Goal: Find specific page/section: Find specific page/section

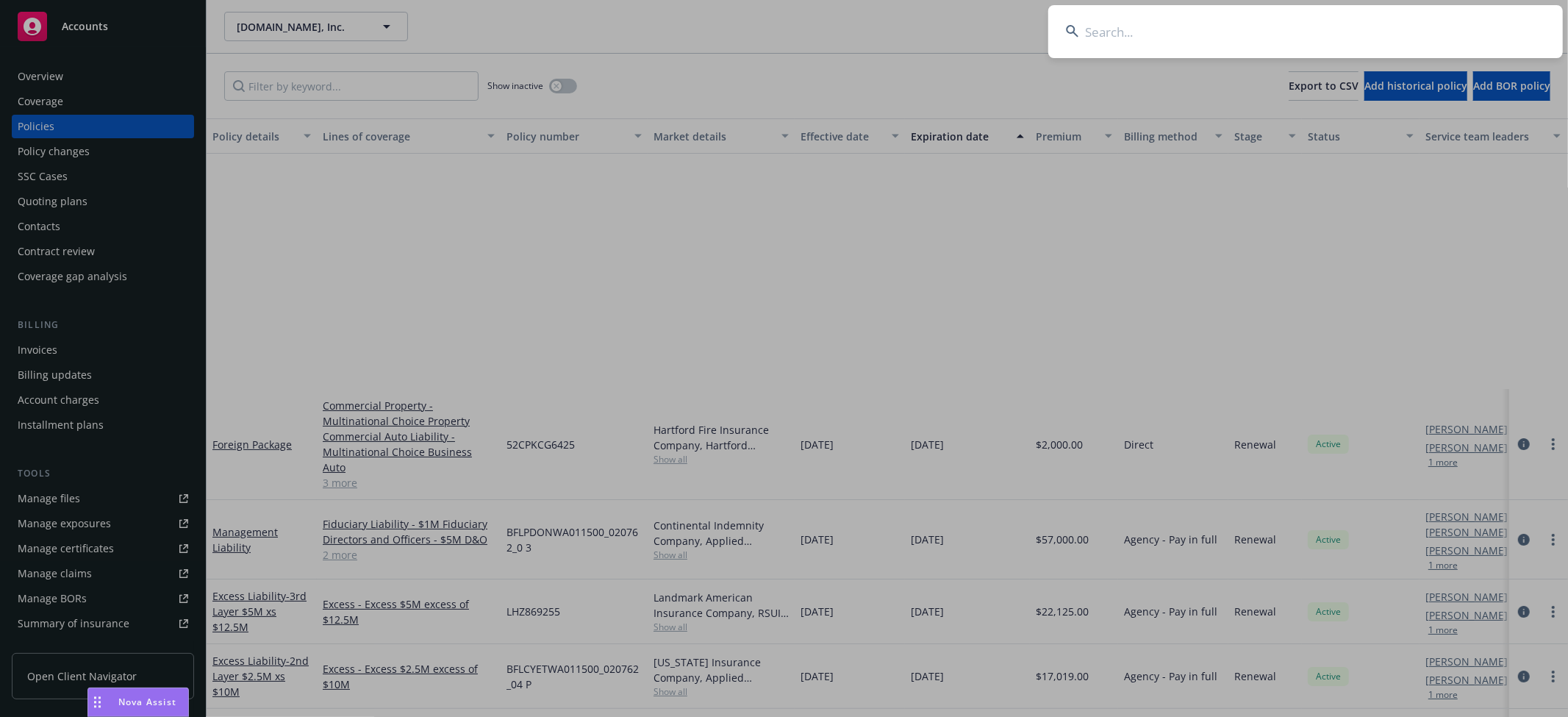
scroll to position [296, 0]
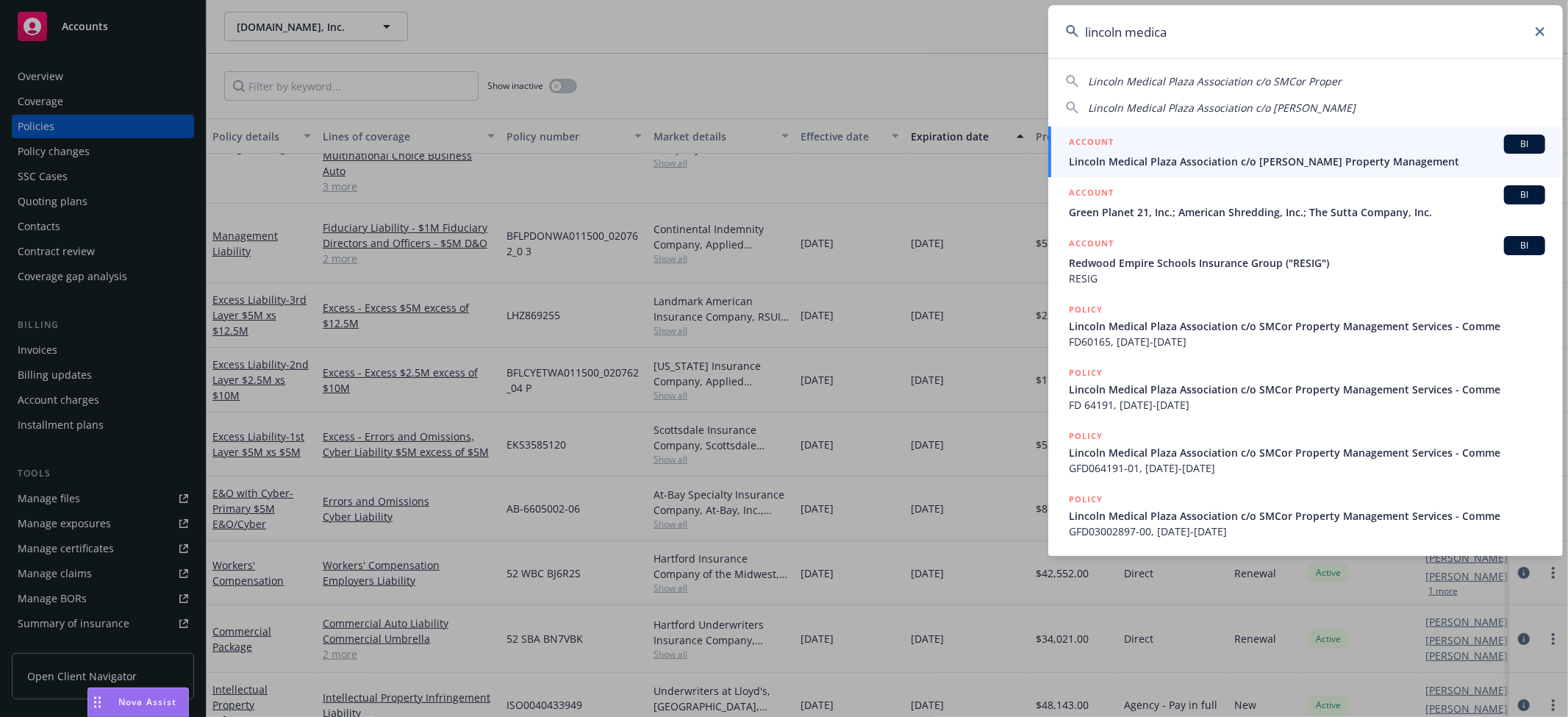
type input "lincoln medica"
click at [1154, 155] on span "Lincoln Medical Plaza Association c/o [PERSON_NAME] Property Management" at bounding box center [1307, 161] width 476 height 16
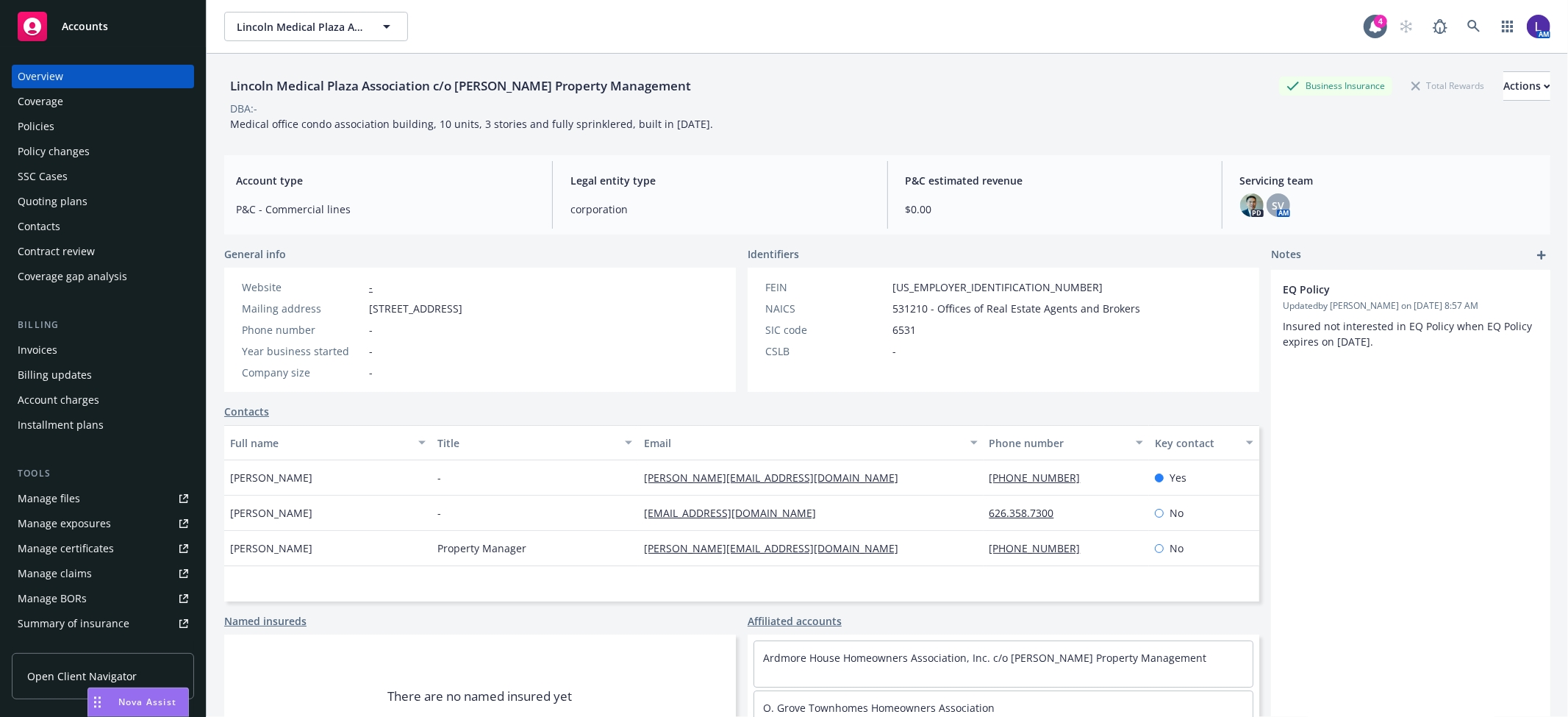
click at [75, 131] on div "Policies" at bounding box center [103, 127] width 171 height 24
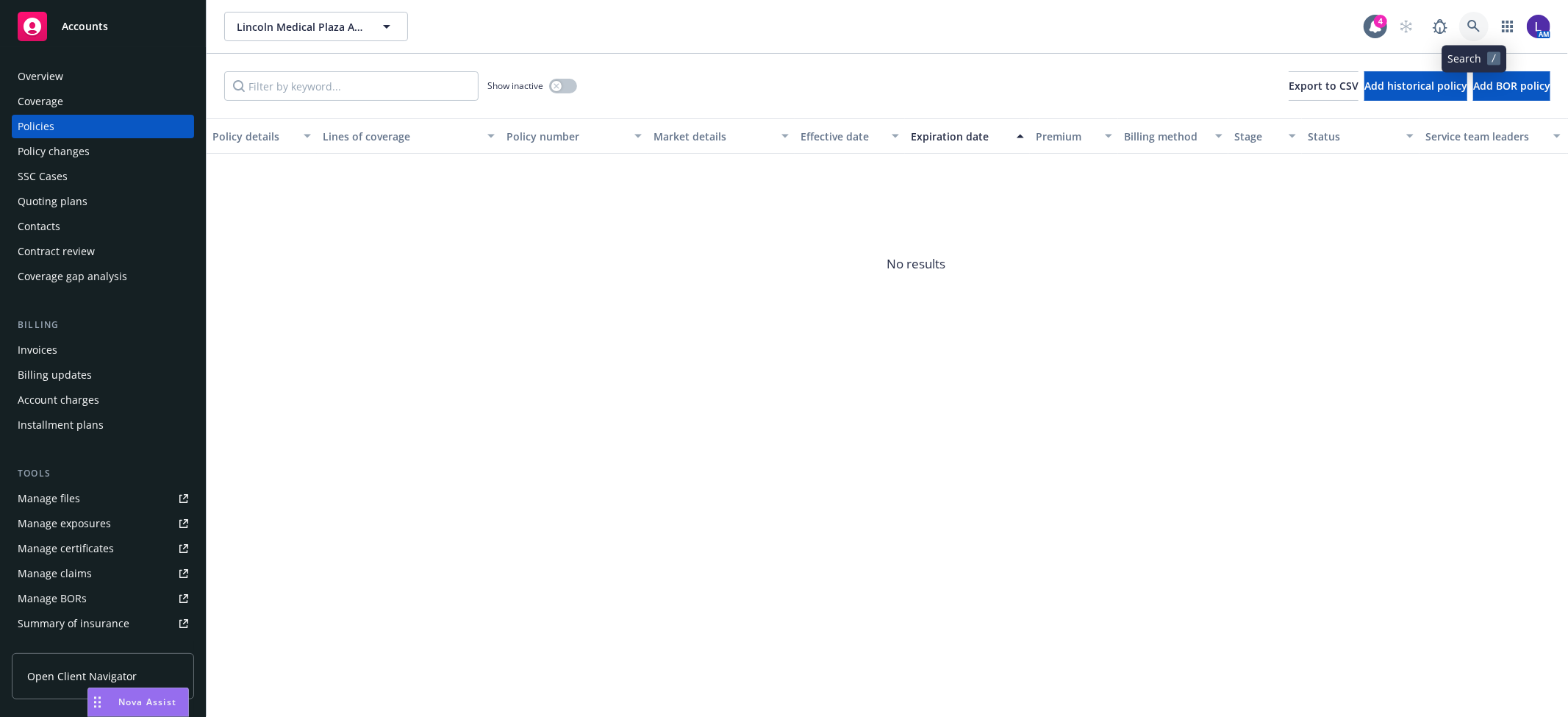
click at [1472, 25] on icon at bounding box center [1474, 26] width 13 height 13
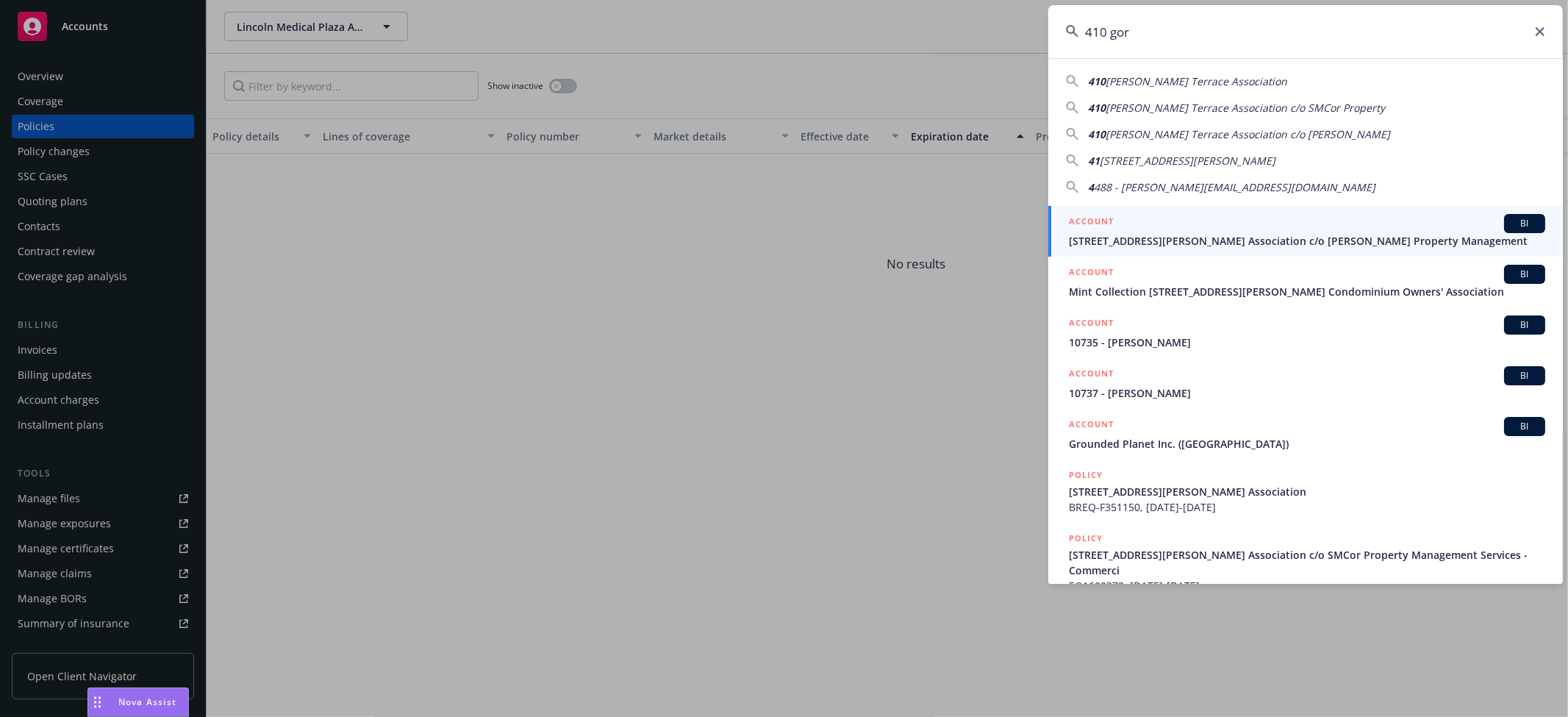
type input "410 gor"
click at [1110, 230] on h5 "ACCOUNT" at bounding box center [1091, 222] width 45 height 17
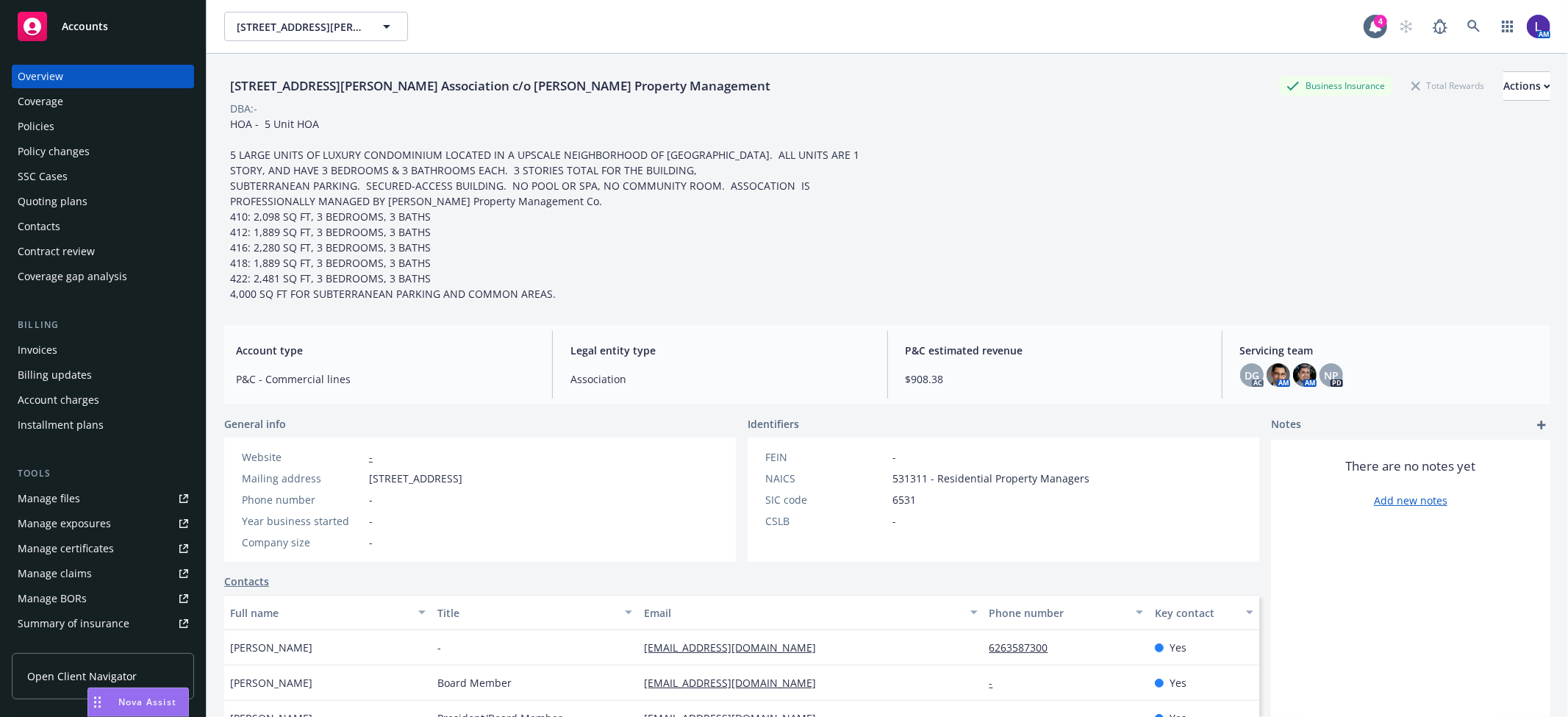
click at [115, 112] on div "Coverage" at bounding box center [103, 101] width 171 height 24
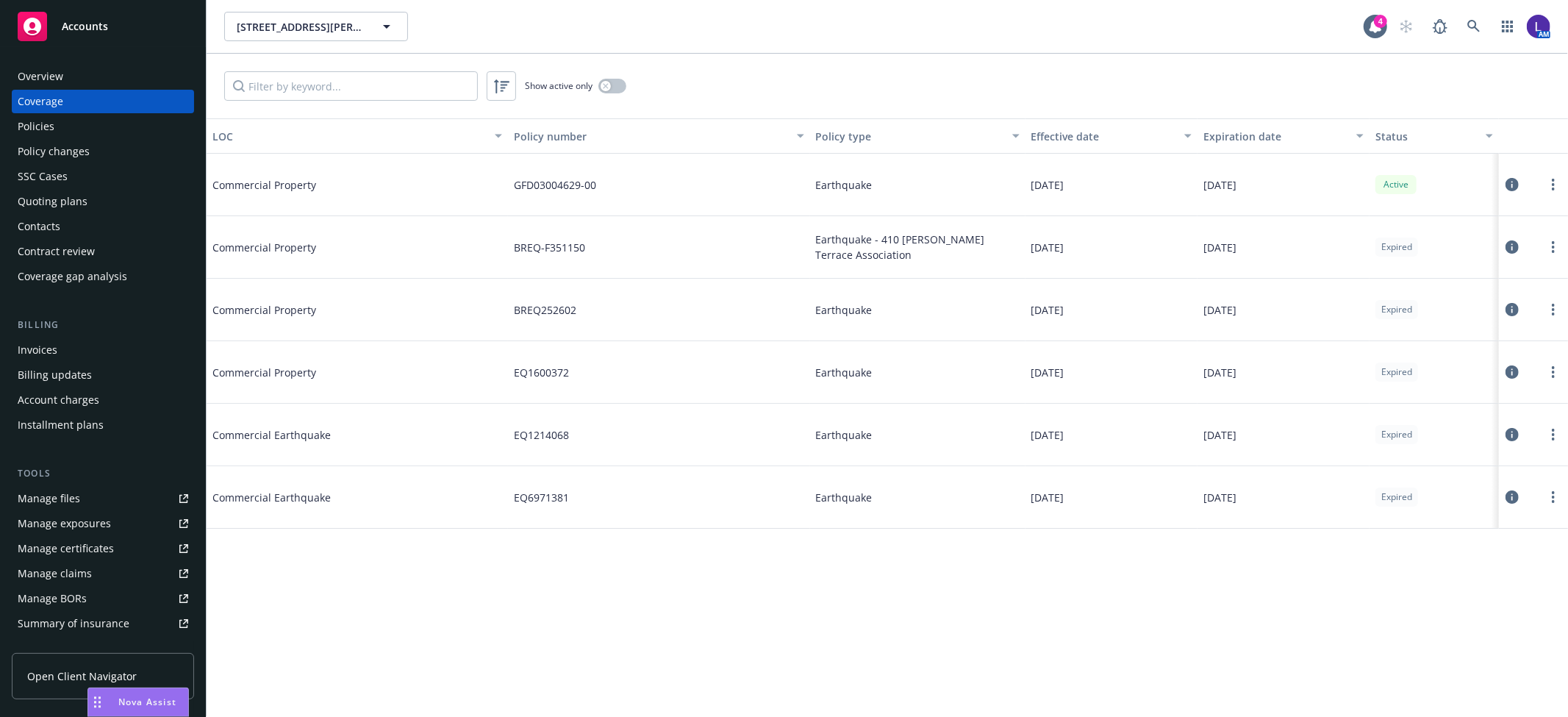
click at [13, 116] on link "Policies" at bounding box center [103, 127] width 182 height 24
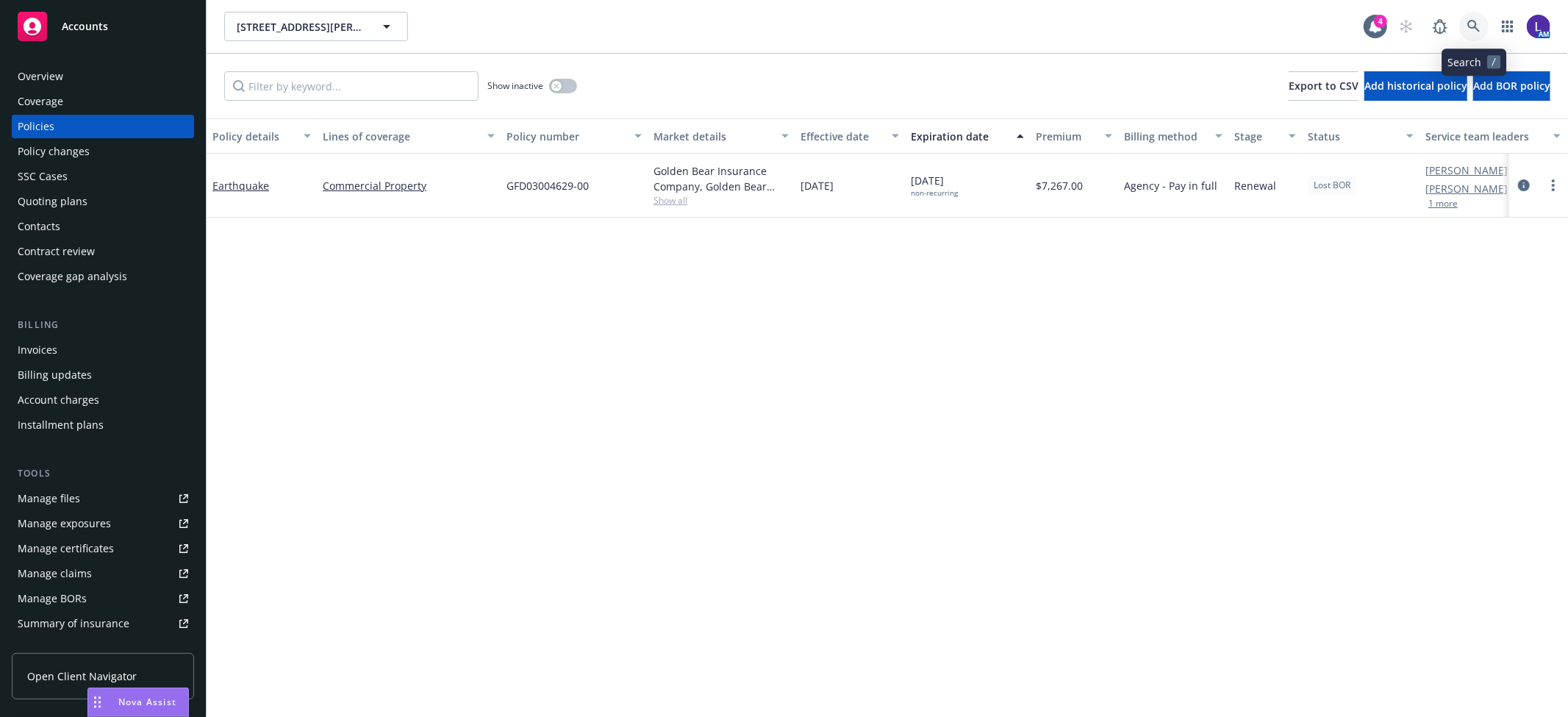
click at [1466, 29] on link at bounding box center [1474, 26] width 29 height 29
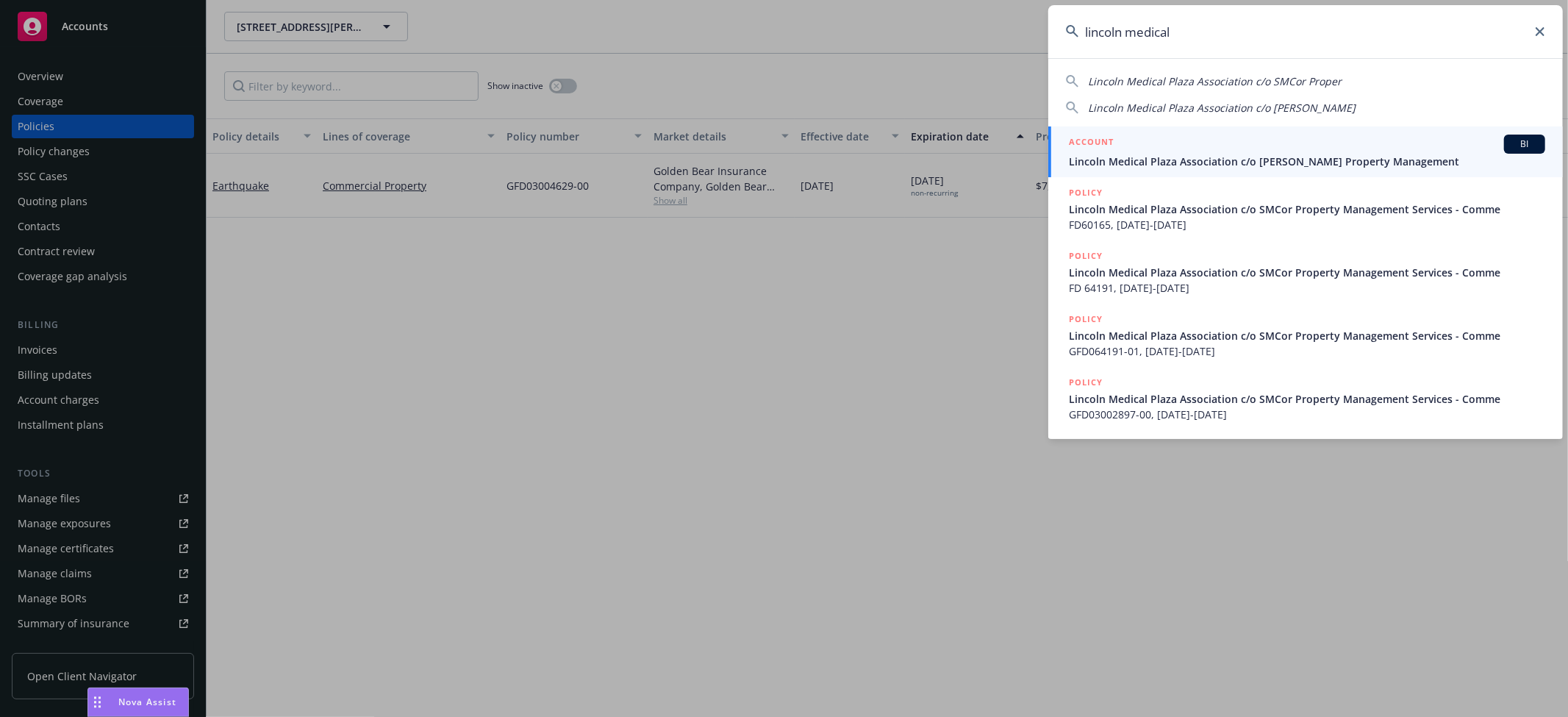
type input "lincoln medical"
click at [1156, 147] on div "ACCOUNT BI" at bounding box center [1307, 144] width 476 height 19
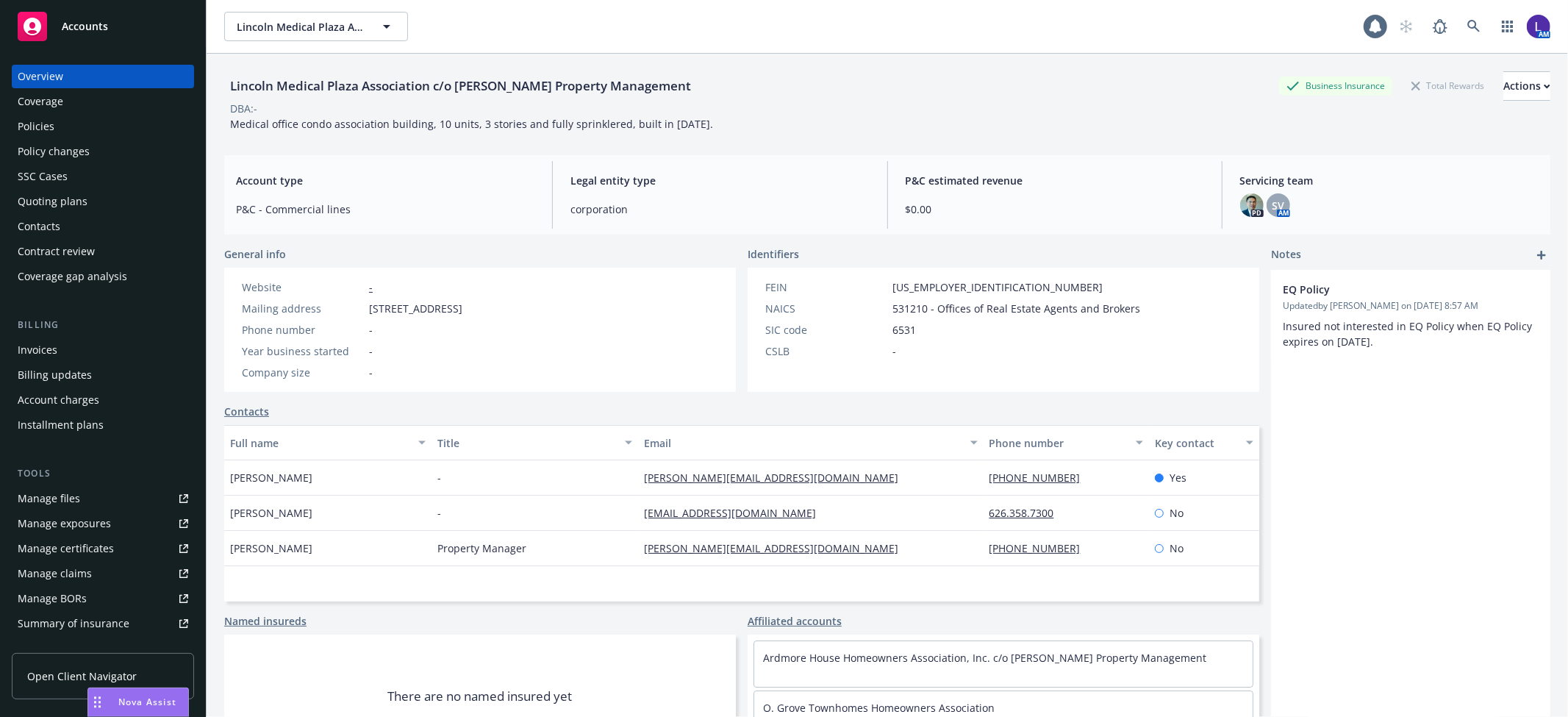
click at [96, 127] on div "Policies" at bounding box center [103, 127] width 171 height 24
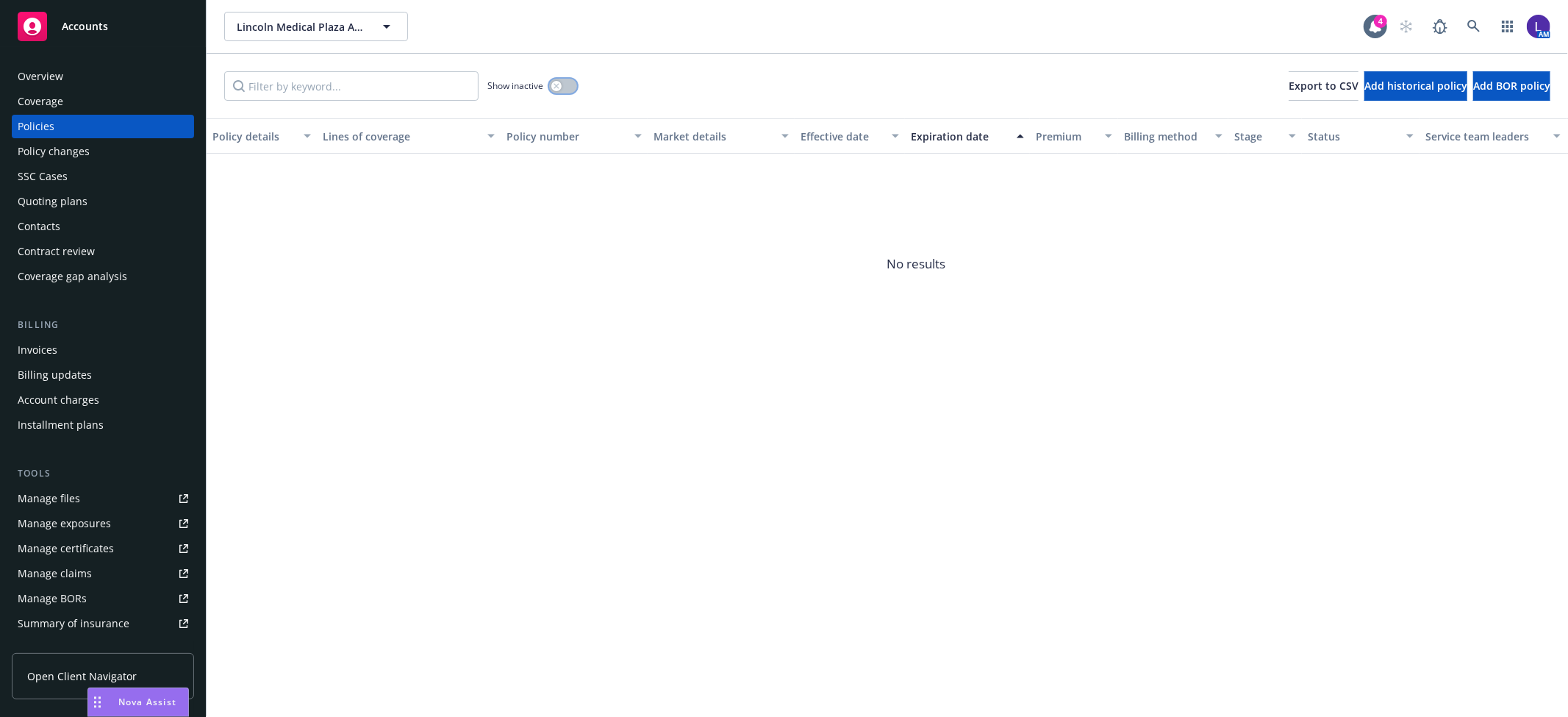
click at [559, 89] on icon "button" at bounding box center [556, 85] width 6 height 6
